Goal: Task Accomplishment & Management: Use online tool/utility

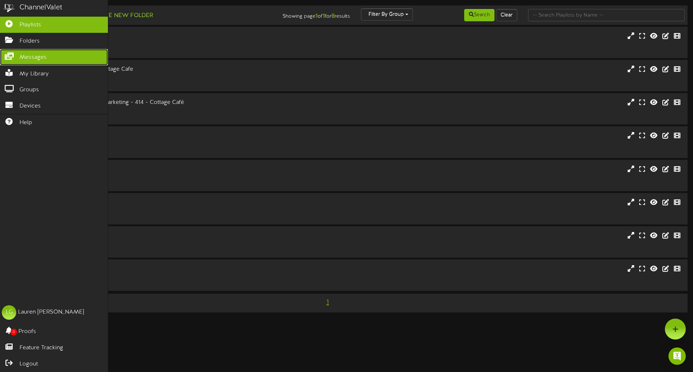
click at [13, 56] on icon at bounding box center [9, 55] width 18 height 5
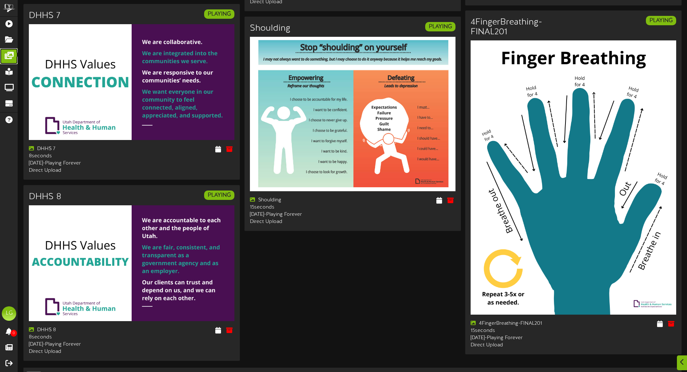
scroll to position [1142, 0]
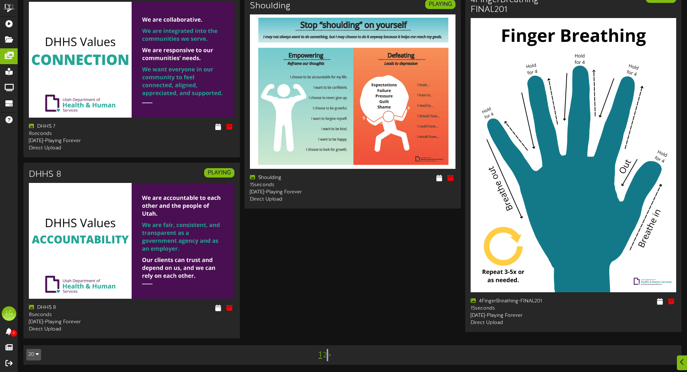
click at [328, 355] on div "1 2 >" at bounding box center [325, 355] width 166 height 14
click at [328, 355] on link ">" at bounding box center [329, 355] width 3 height 8
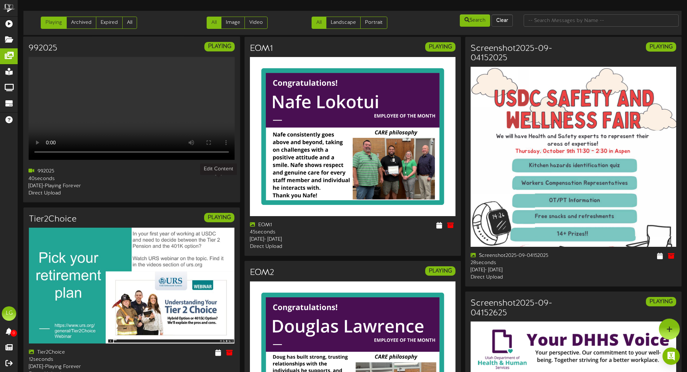
click at [221, 175] on icon at bounding box center [218, 171] width 7 height 8
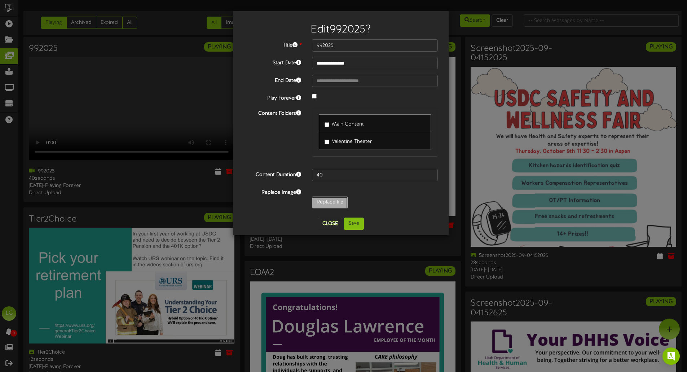
type input "**********"
type input "9162025"
click at [355, 222] on button "Save" at bounding box center [354, 224] width 20 height 12
